Goal: Information Seeking & Learning: Find specific page/section

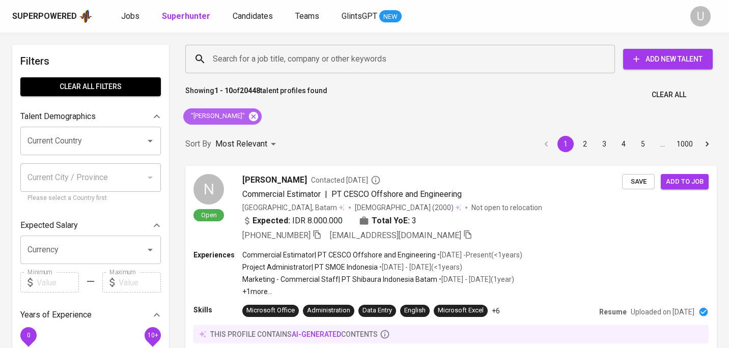
click at [252, 119] on icon at bounding box center [253, 116] width 11 height 11
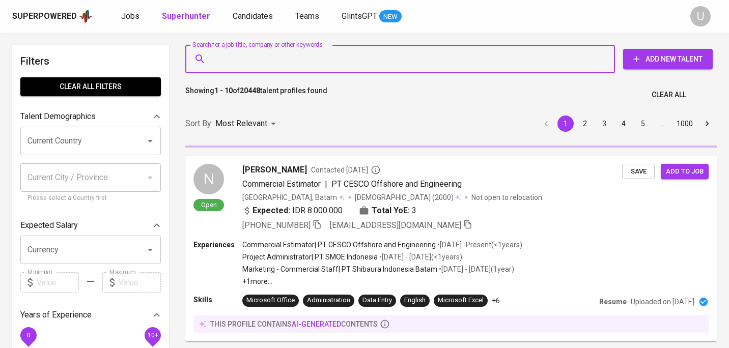
click at [264, 63] on input "Search for a job title, company or other keywords" at bounding box center [402, 58] width 385 height 19
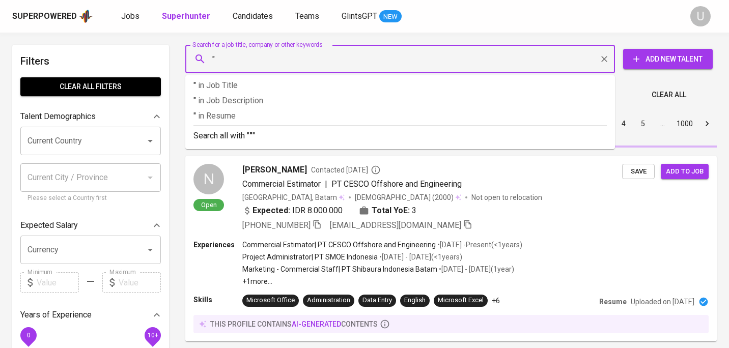
paste input "Noven Rozano"
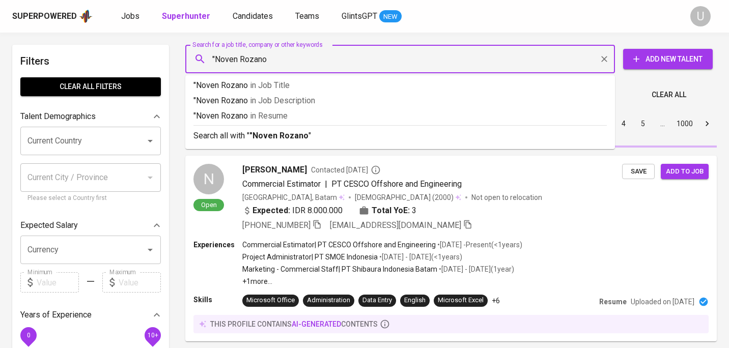
type input ""Noven Rozano""
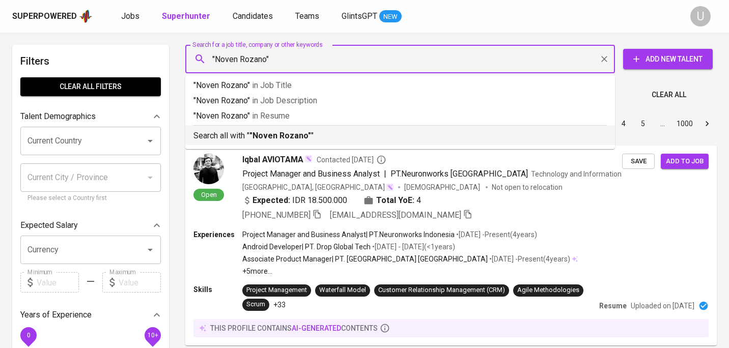
click at [301, 137] on b ""Noven Rozano"" at bounding box center [281, 136] width 62 height 10
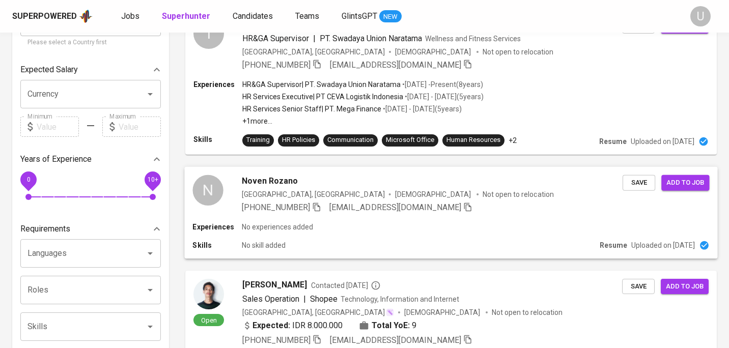
scroll to position [157, 0]
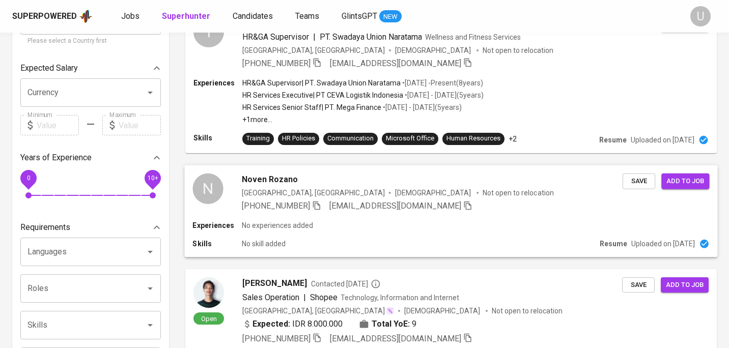
click at [349, 179] on div "Noven Rozano" at bounding box center [432, 179] width 381 height 12
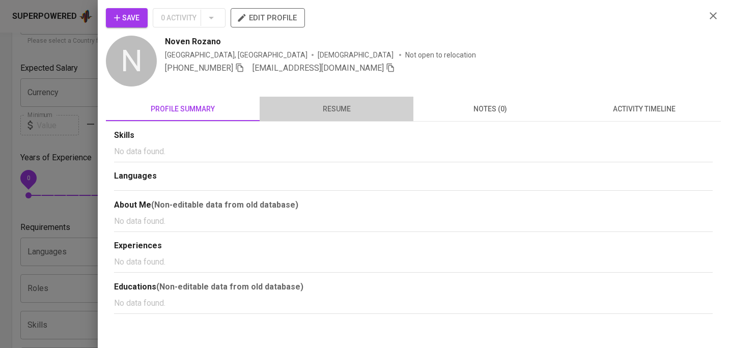
click at [342, 108] on span "resume" at bounding box center [337, 109] width 142 height 13
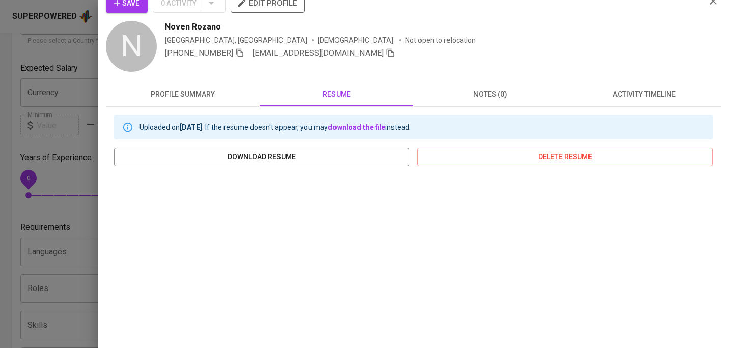
scroll to position [0, 0]
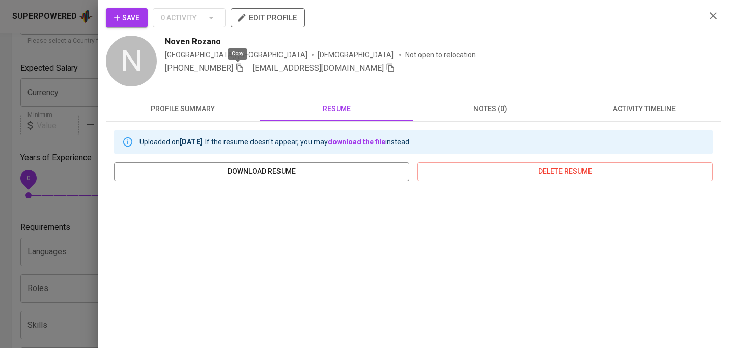
click at [237, 68] on icon "button" at bounding box center [239, 67] width 9 height 9
click at [713, 16] on icon "button" at bounding box center [713, 15] width 7 height 7
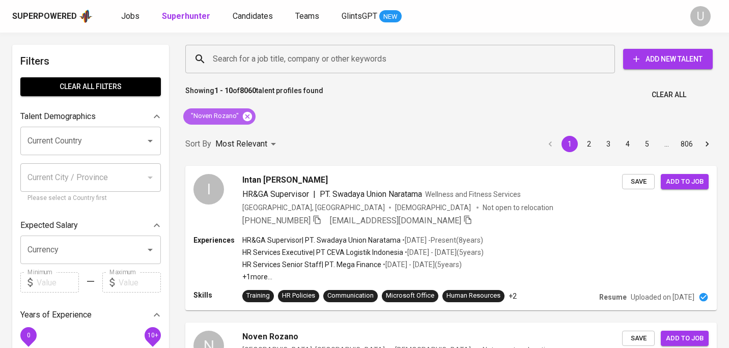
click at [249, 121] on icon at bounding box center [247, 116] width 11 height 11
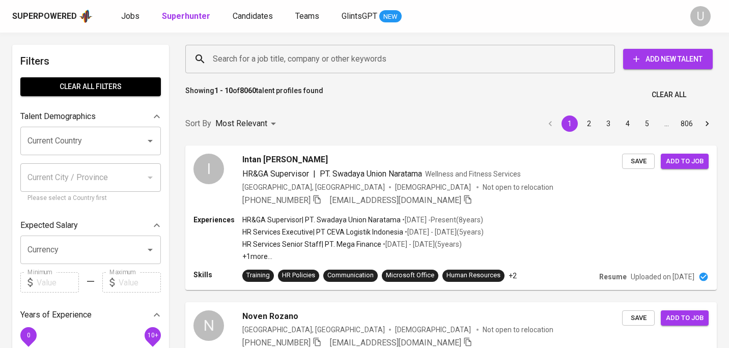
click at [251, 53] on input "Search for a job title, company or other keywords" at bounding box center [402, 58] width 385 height 19
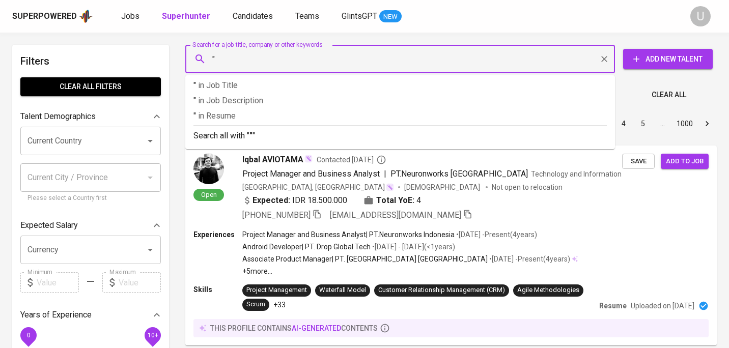
paste input "Andina Wahyuniawati Solihin"
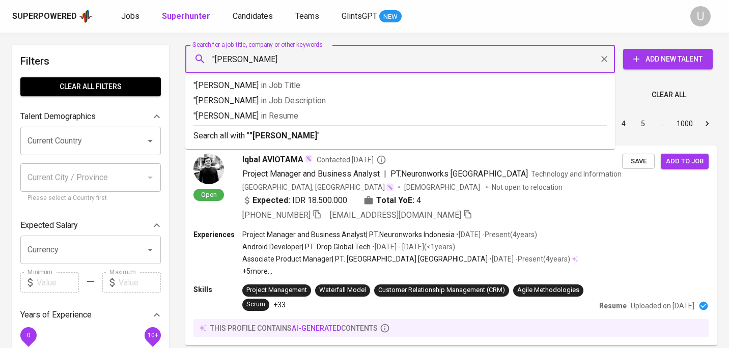
type input ""[PERSON_NAME] Solihin""
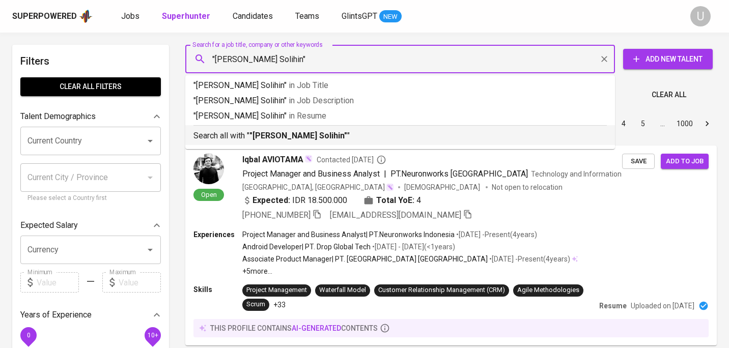
click at [262, 143] on li "Search all with " "Andina Wahyuniawati Solihin" "" at bounding box center [400, 135] width 430 height 20
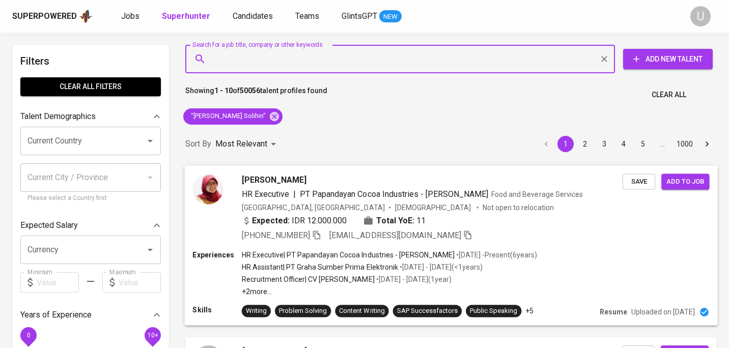
click at [335, 184] on div "[PERSON_NAME]" at bounding box center [432, 180] width 381 height 12
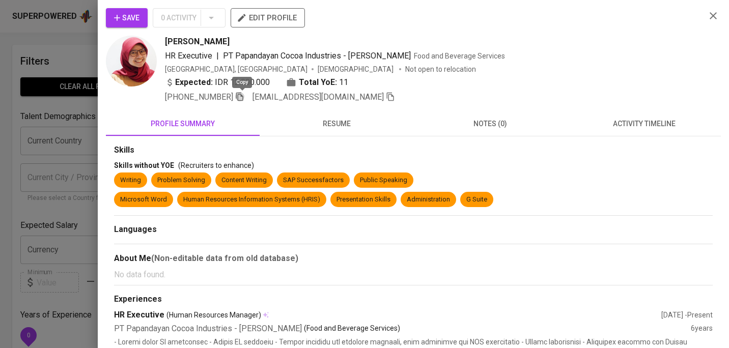
click at [240, 99] on icon "button" at bounding box center [239, 97] width 7 height 9
click at [709, 18] on icon "button" at bounding box center [713, 16] width 12 height 12
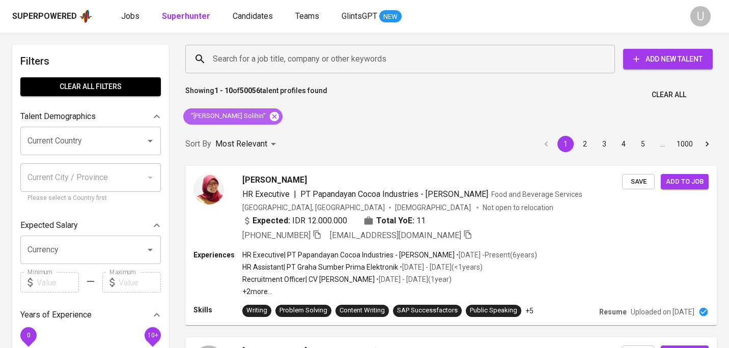
click at [280, 119] on icon at bounding box center [274, 116] width 11 height 11
click at [286, 129] on div "Sort By Most Relevant MOST_RELEVANT 1 2 3 4 5 … 1000" at bounding box center [451, 144] width 544 height 31
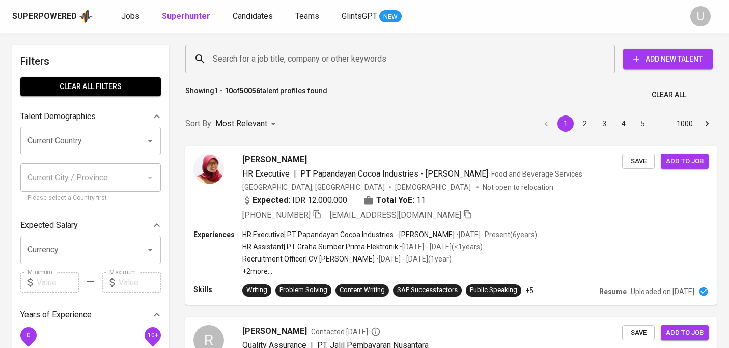
click at [284, 60] on input "Search for a job title, company or other keywords" at bounding box center [402, 58] width 385 height 19
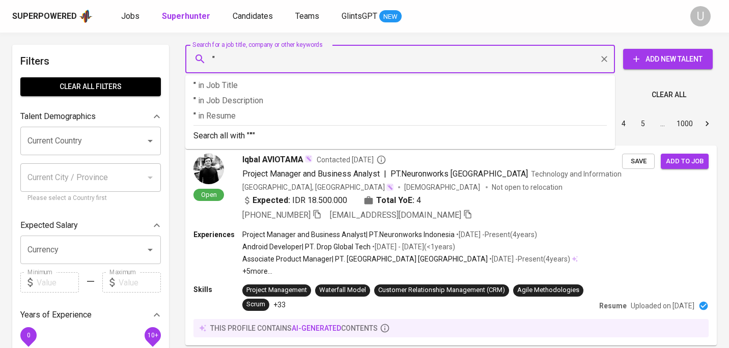
paste input "[PERSON_NAME]"
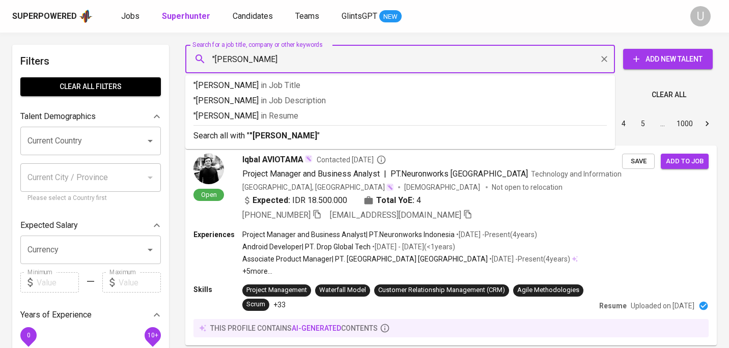
type input ""[PERSON_NAME]""
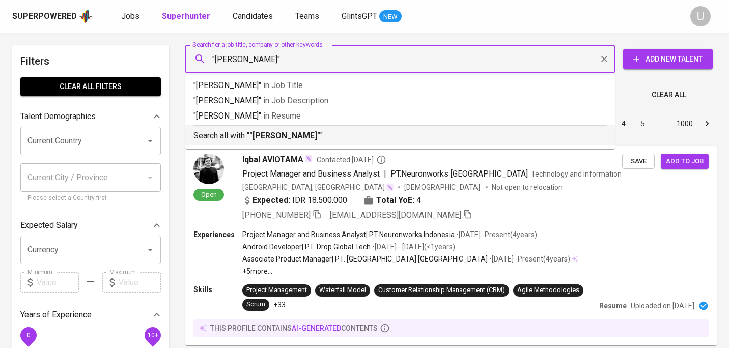
click at [350, 130] on p "Search all with " "[PERSON_NAME]" "" at bounding box center [401, 136] width 414 height 12
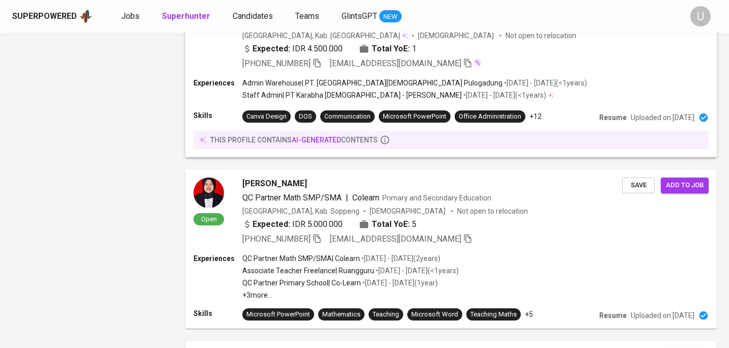
scroll to position [1448, 0]
